Goal: Transaction & Acquisition: Subscribe to service/newsletter

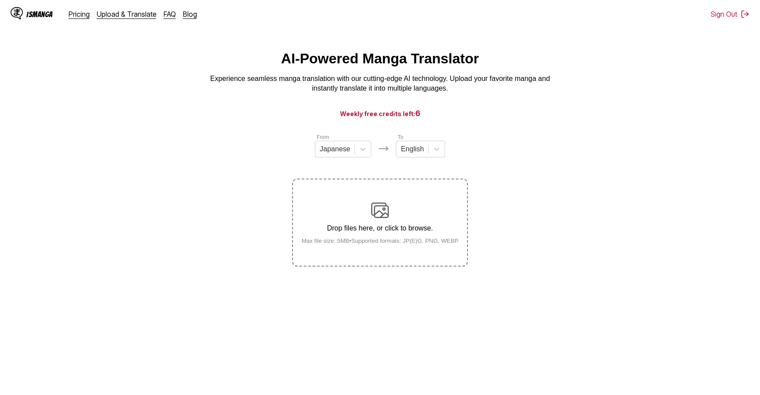
click at [80, 20] on div "IsManga Pricing Upload & Translate FAQ Blog" at bounding box center [108, 14] width 194 height 28
click at [80, 16] on link "Pricing" at bounding box center [79, 14] width 21 height 9
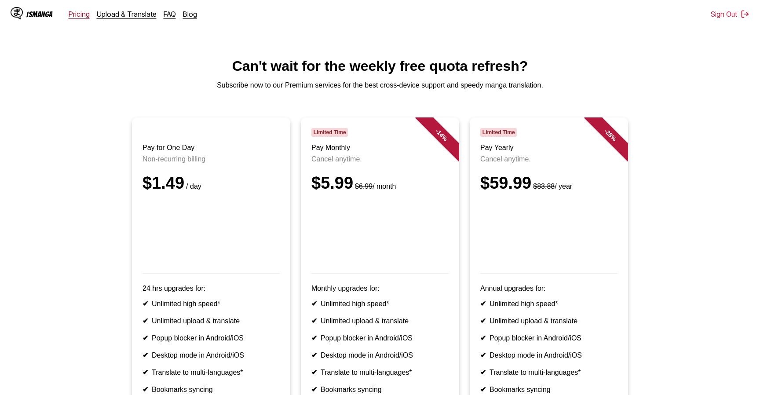
click at [73, 16] on link "Pricing" at bounding box center [79, 14] width 21 height 9
click at [34, 14] on div "IsManga" at bounding box center [39, 14] width 26 height 8
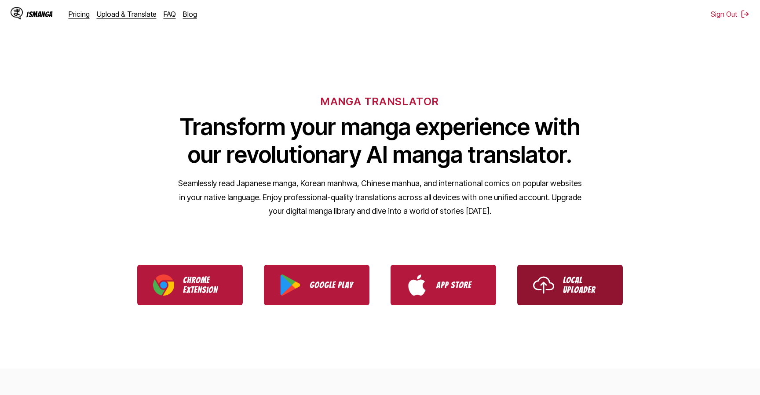
click at [576, 285] on p "Local Uploader" at bounding box center [585, 284] width 44 height 19
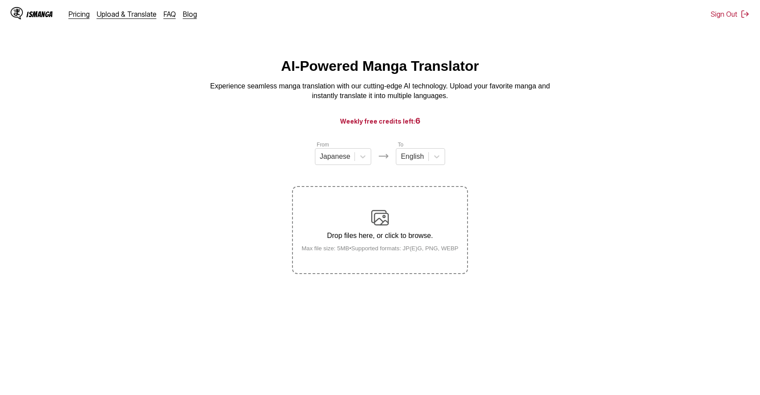
click at [31, 18] on div "IsManga" at bounding box center [39, 14] width 26 height 8
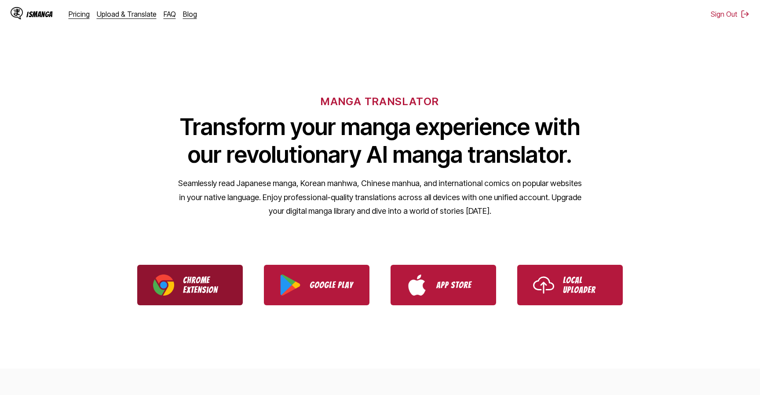
click at [194, 294] on link "Chrome Extension" at bounding box center [190, 285] width 106 height 40
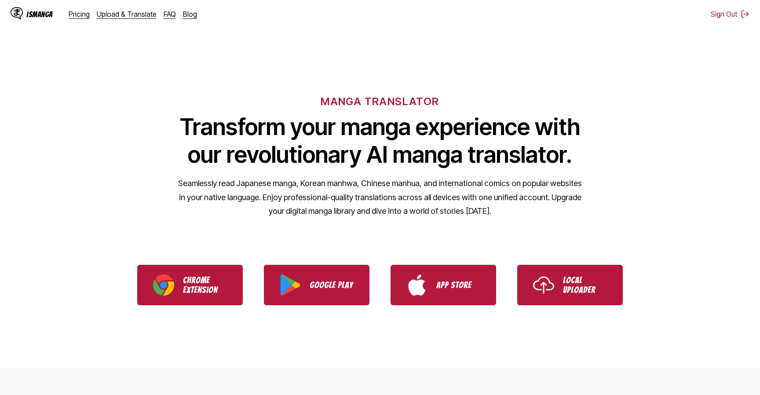
click at [741, 9] on div "IsManga Pricing Upload & Translate FAQ Blog Sign Out Pricing Upload & Translate…" at bounding box center [380, 14] width 760 height 28
click at [742, 15] on img at bounding box center [745, 14] width 9 height 9
click at [458, 173] on div "MANGA TRANSLATOR Transform your manga experience with our revolutionary AI mang…" at bounding box center [380, 142] width 760 height 168
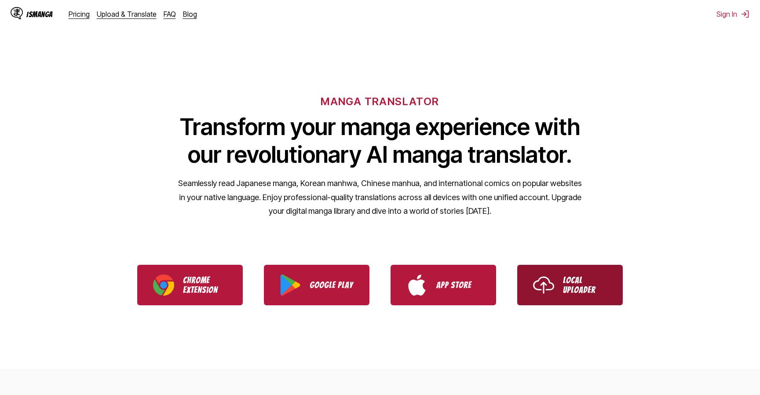
click at [553, 293] on img "Use IsManga Local Uploader" at bounding box center [543, 284] width 21 height 21
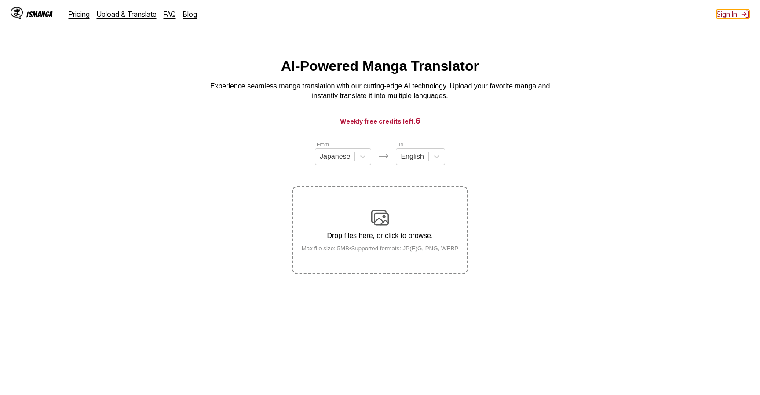
click at [738, 15] on button "Sign In" at bounding box center [733, 14] width 33 height 9
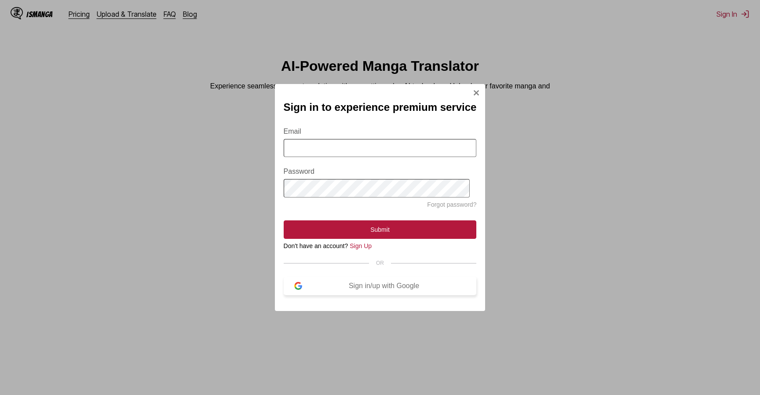
click at [384, 283] on div "Sign in/up with Google" at bounding box center [384, 286] width 164 height 8
